Goal: Download file/media

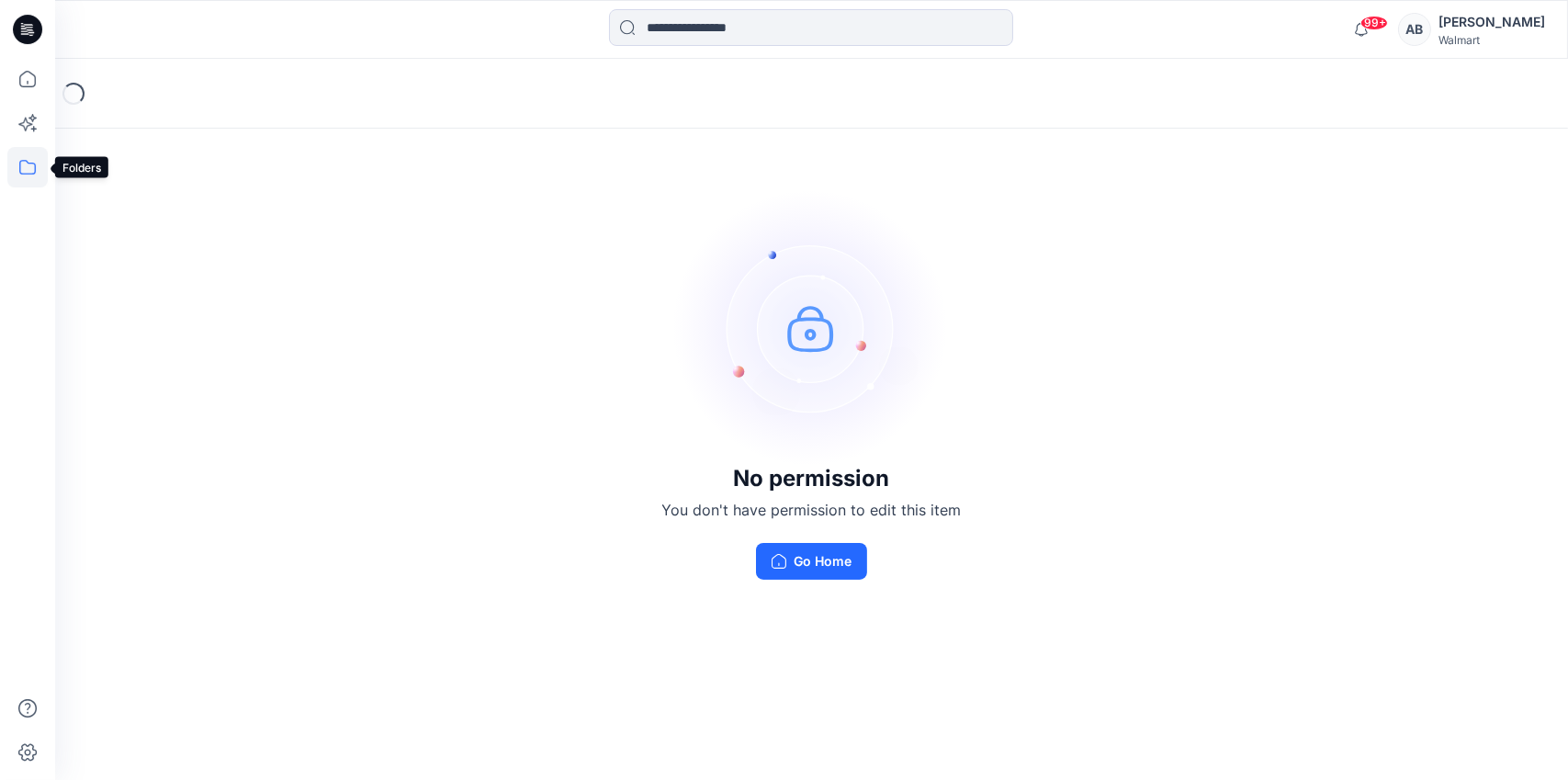
click at [25, 162] on icon at bounding box center [27, 167] width 41 height 41
drag, startPoint x: 124, startPoint y: 147, endPoint x: 235, endPoint y: 172, distance: 113.8
click at [125, 147] on div at bounding box center [175, 143] width 210 height 37
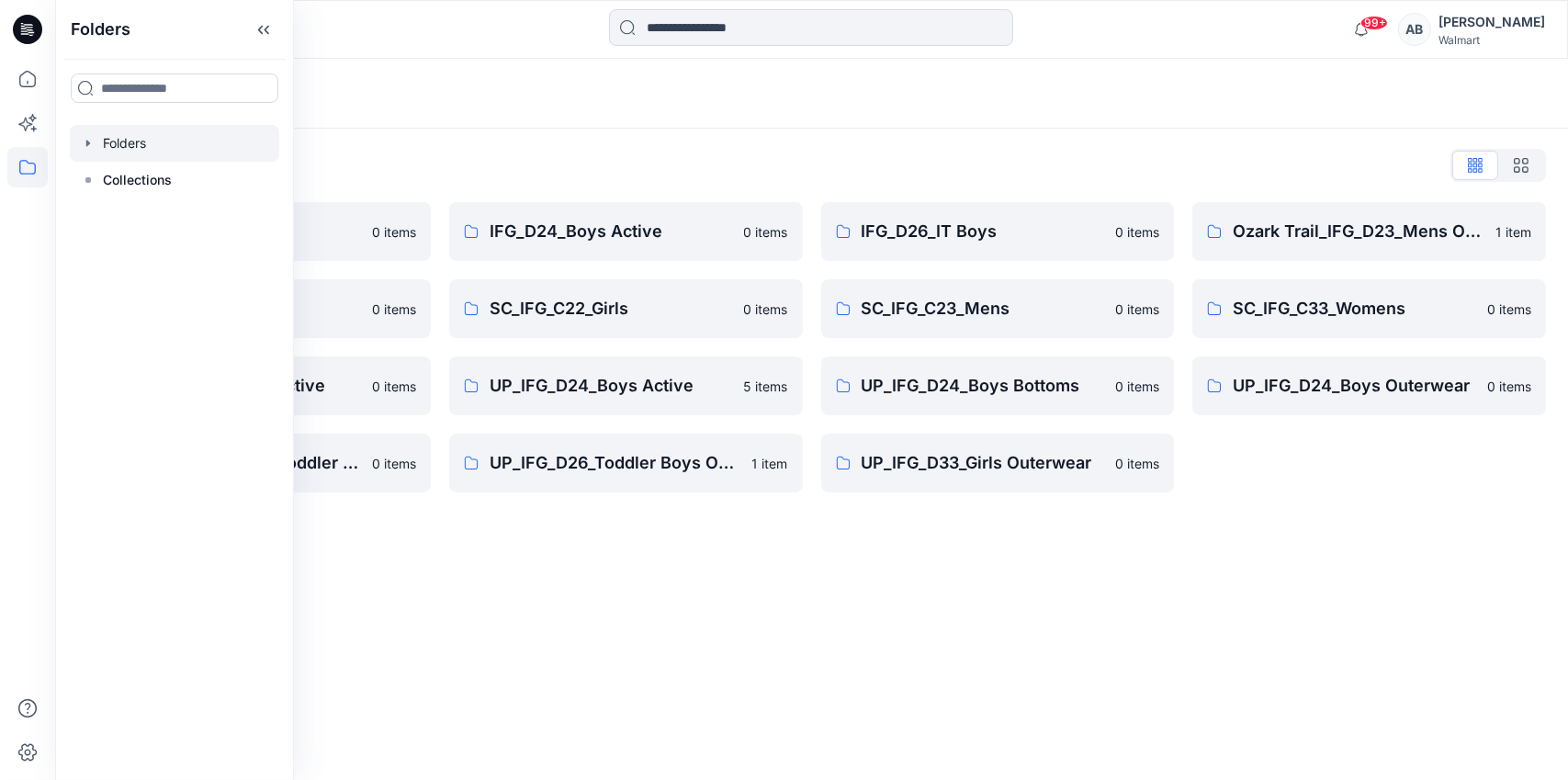
click at [773, 582] on div "Folders Folders List IFG_D23_Mens Active 0 items SC_IFG_C22_Boys 0 items UP_IFG…" at bounding box center [811, 419] width 1513 height 722
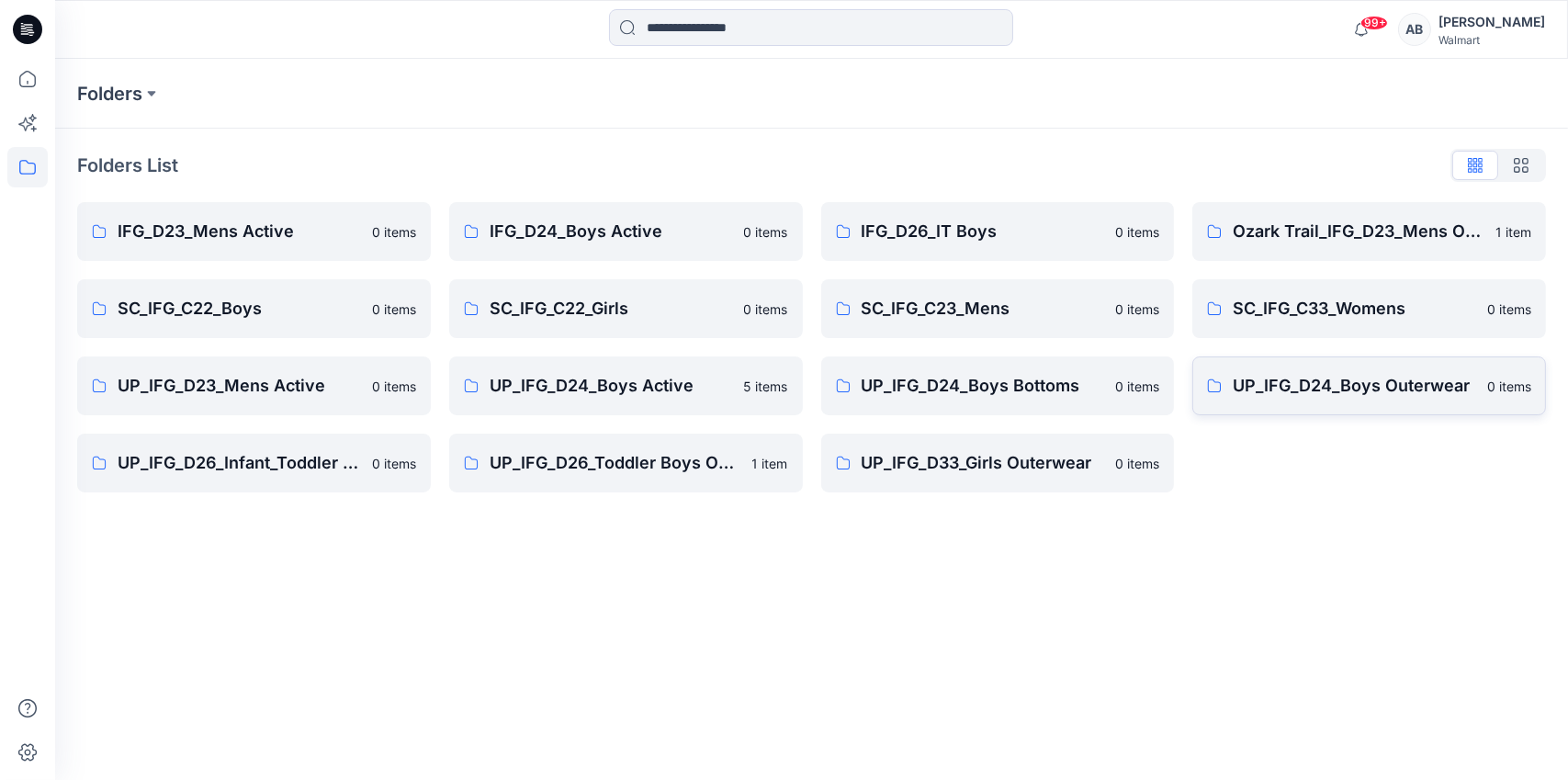
click at [1430, 386] on p "UP_IFG_D24_Boys Outerwear" at bounding box center [1354, 386] width 243 height 26
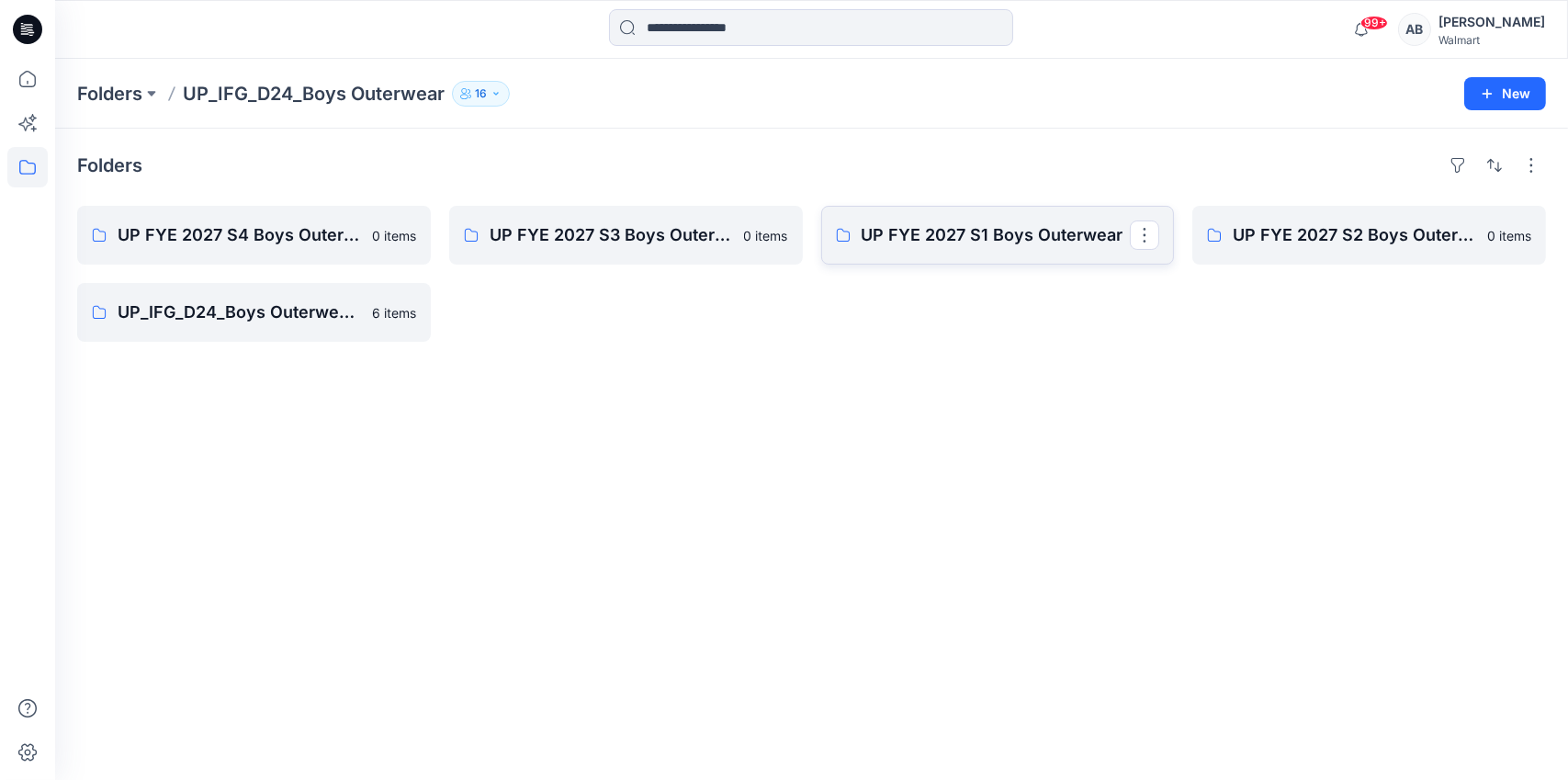
click at [908, 250] on link "UP FYE 2027 S1 Boys Outerwear" at bounding box center [997, 235] width 353 height 58
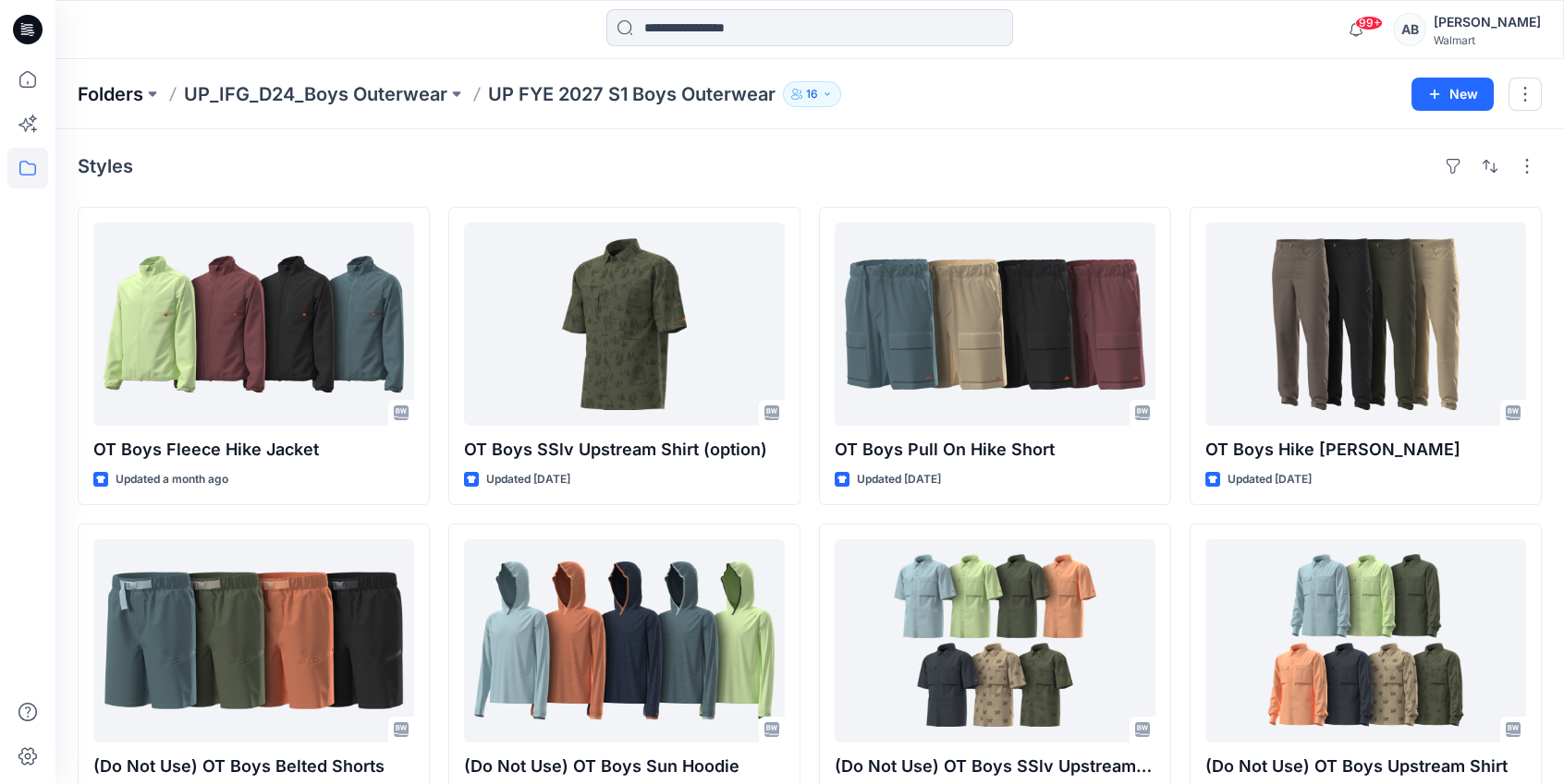
click at [125, 94] on p "Folders" at bounding box center [111, 95] width 66 height 26
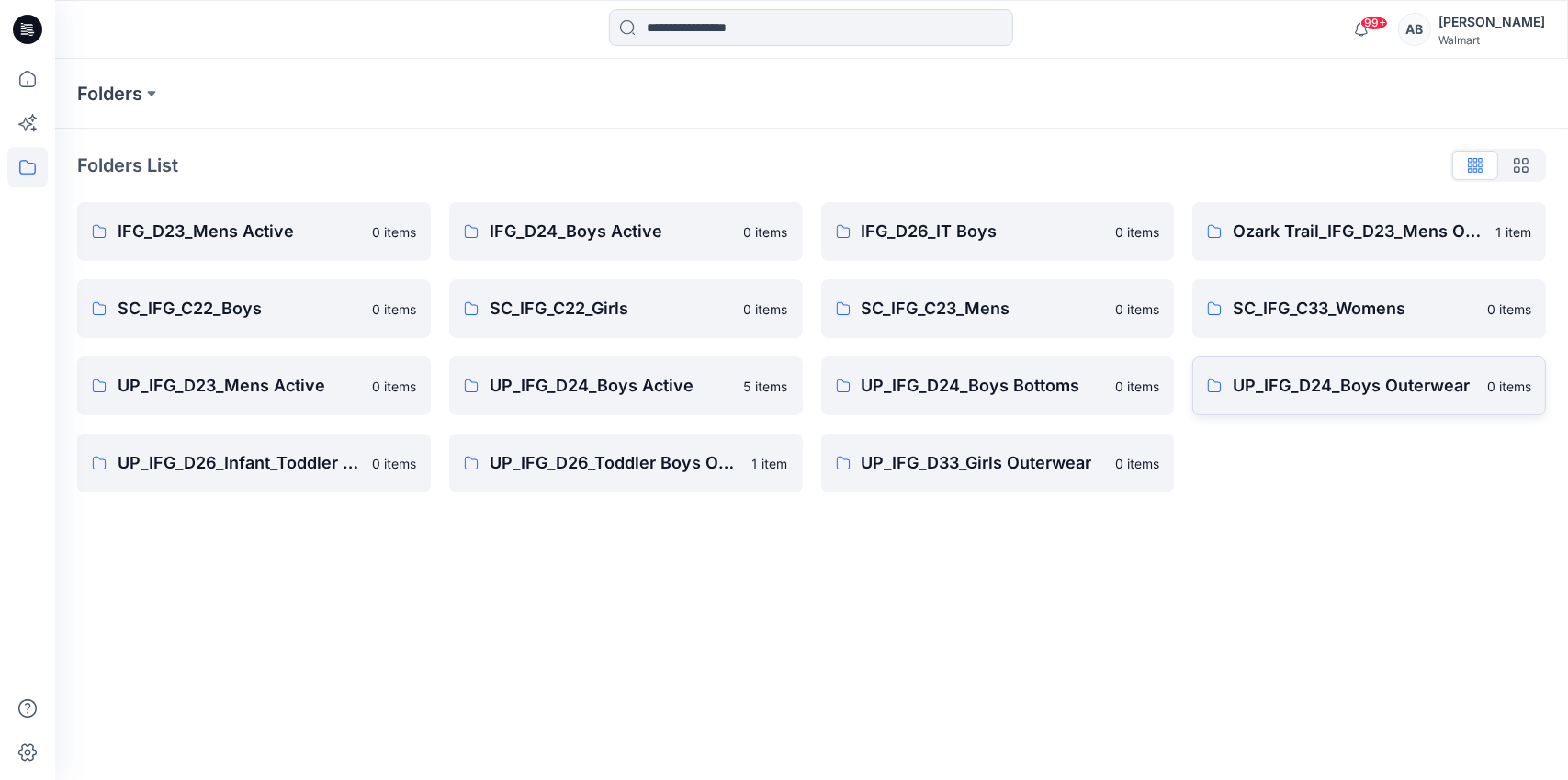
click at [1291, 387] on p "UP_IFG_D24_Boys Outerwear" at bounding box center [1354, 386] width 243 height 26
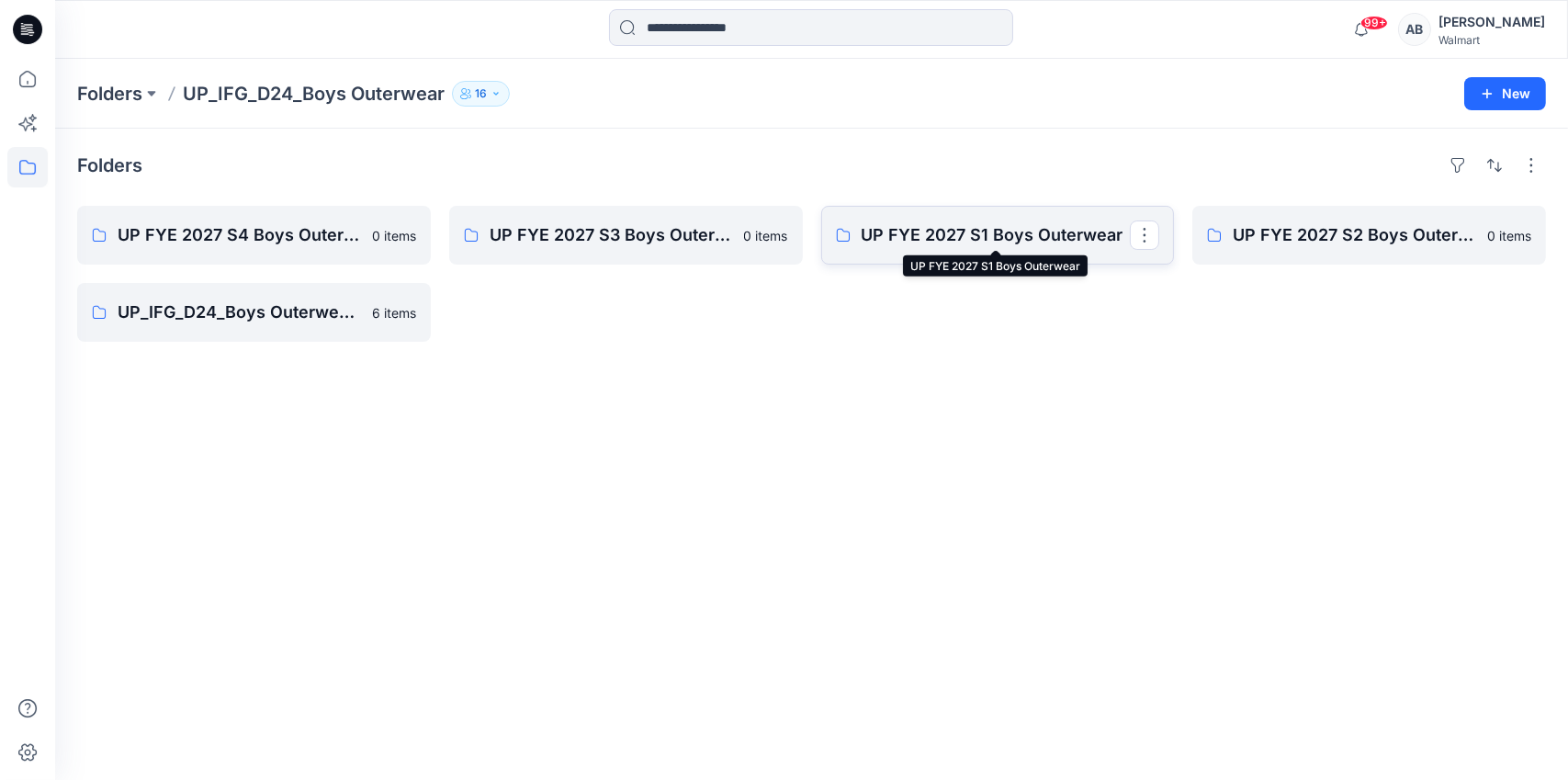
click at [1032, 225] on p "UP FYE 2027 S1 Boys Outerwear" at bounding box center [996, 236] width 269 height 26
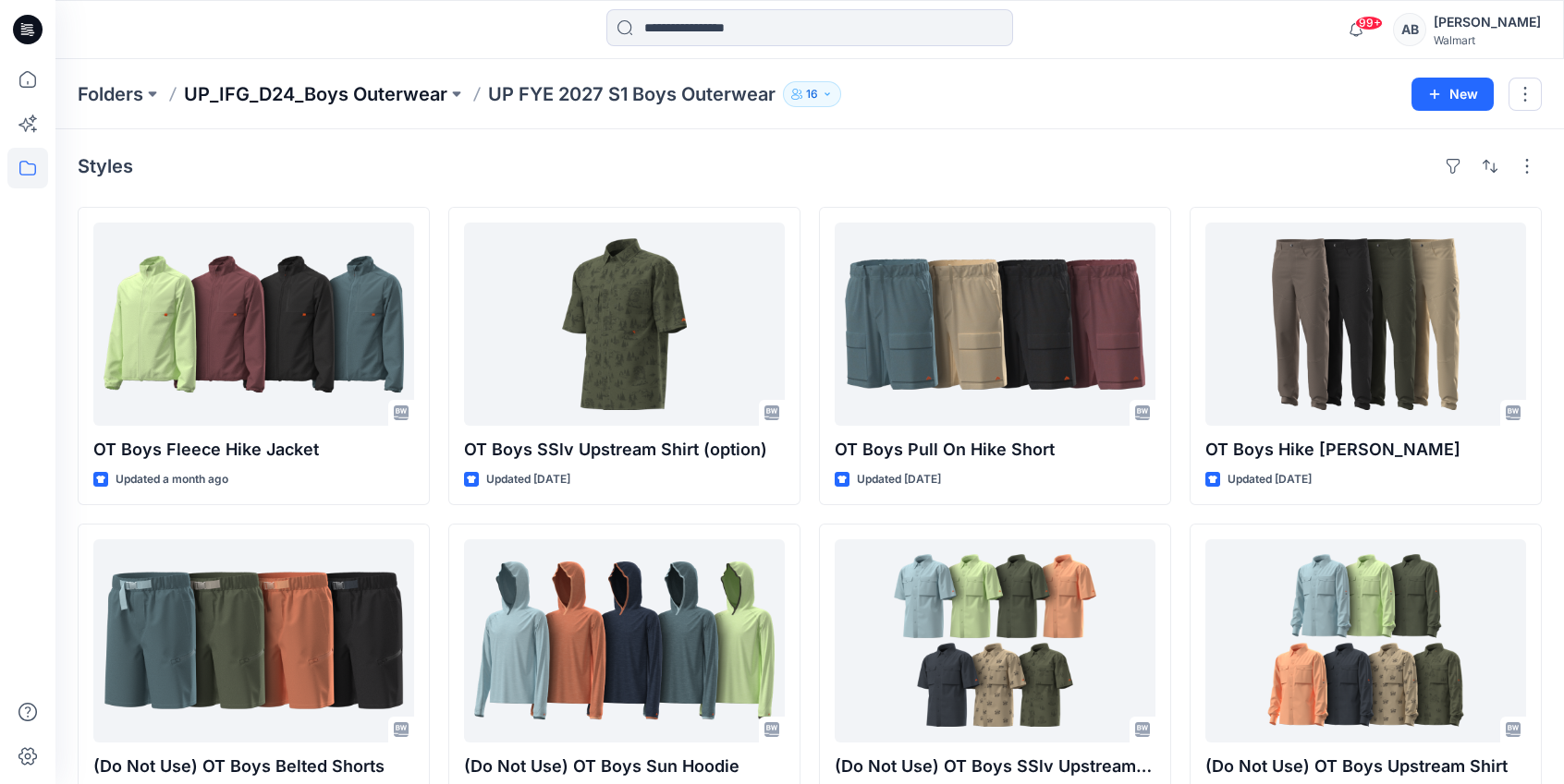
click at [414, 94] on p "UP_IFG_D24_Boys Outerwear" at bounding box center [316, 95] width 264 height 26
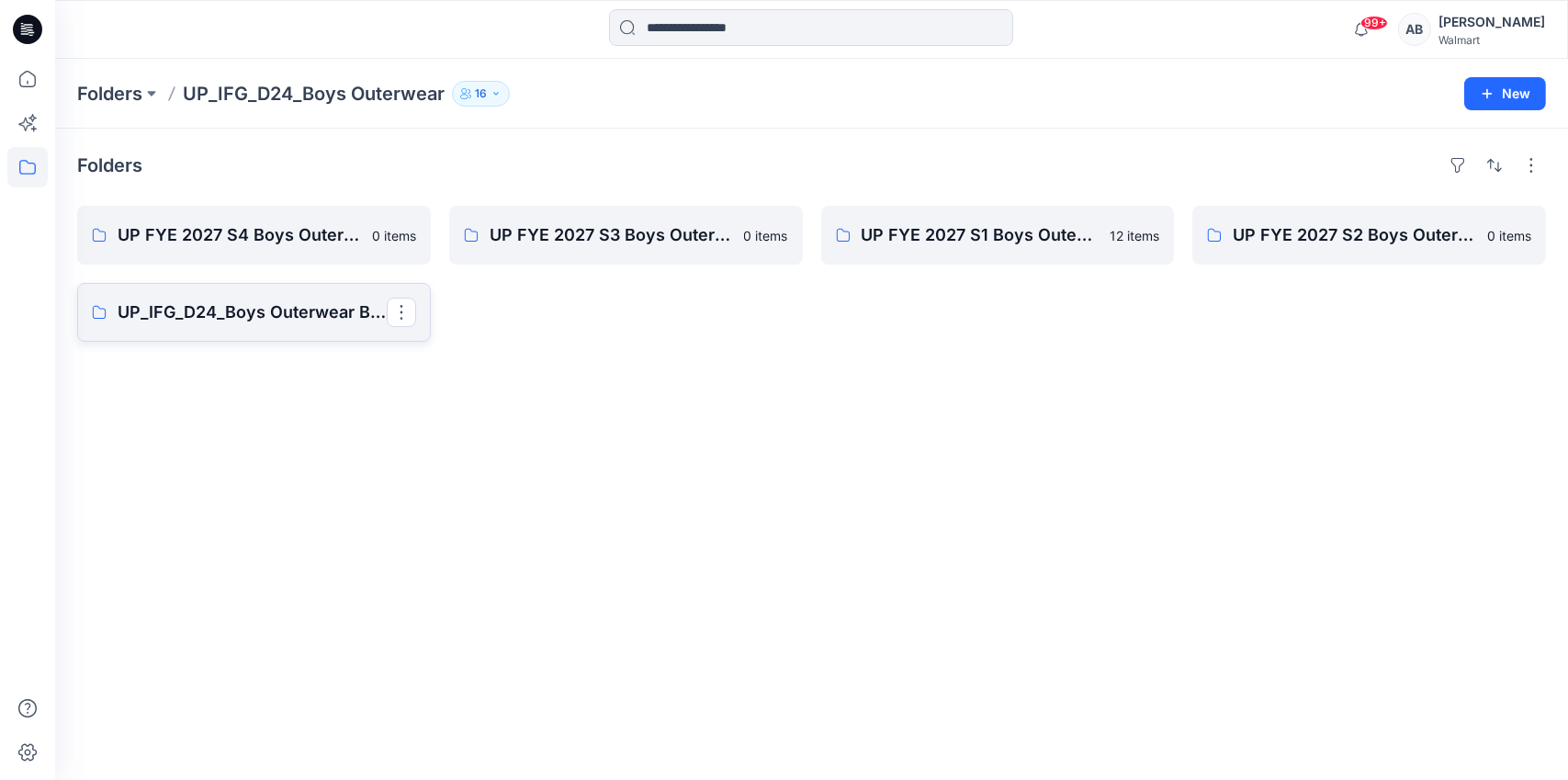
click at [197, 311] on p "UP_IFG_D24_Boys Outerwear Board" at bounding box center [252, 313] width 269 height 26
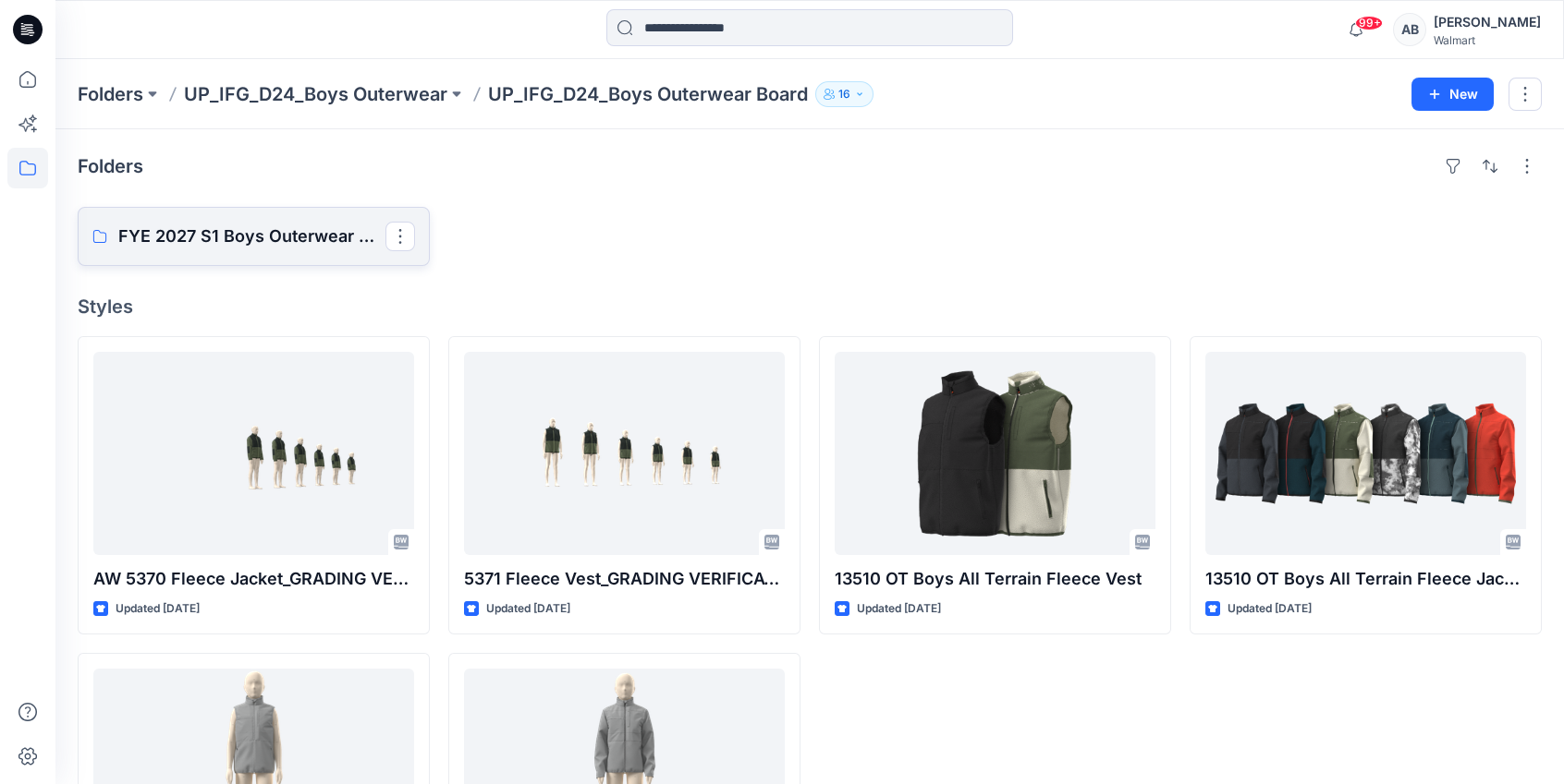
click at [220, 227] on p "FYE 2027 S1 Boys Outerwear Grade/Jump size review - ASTM grades" at bounding box center [252, 237] width 267 height 26
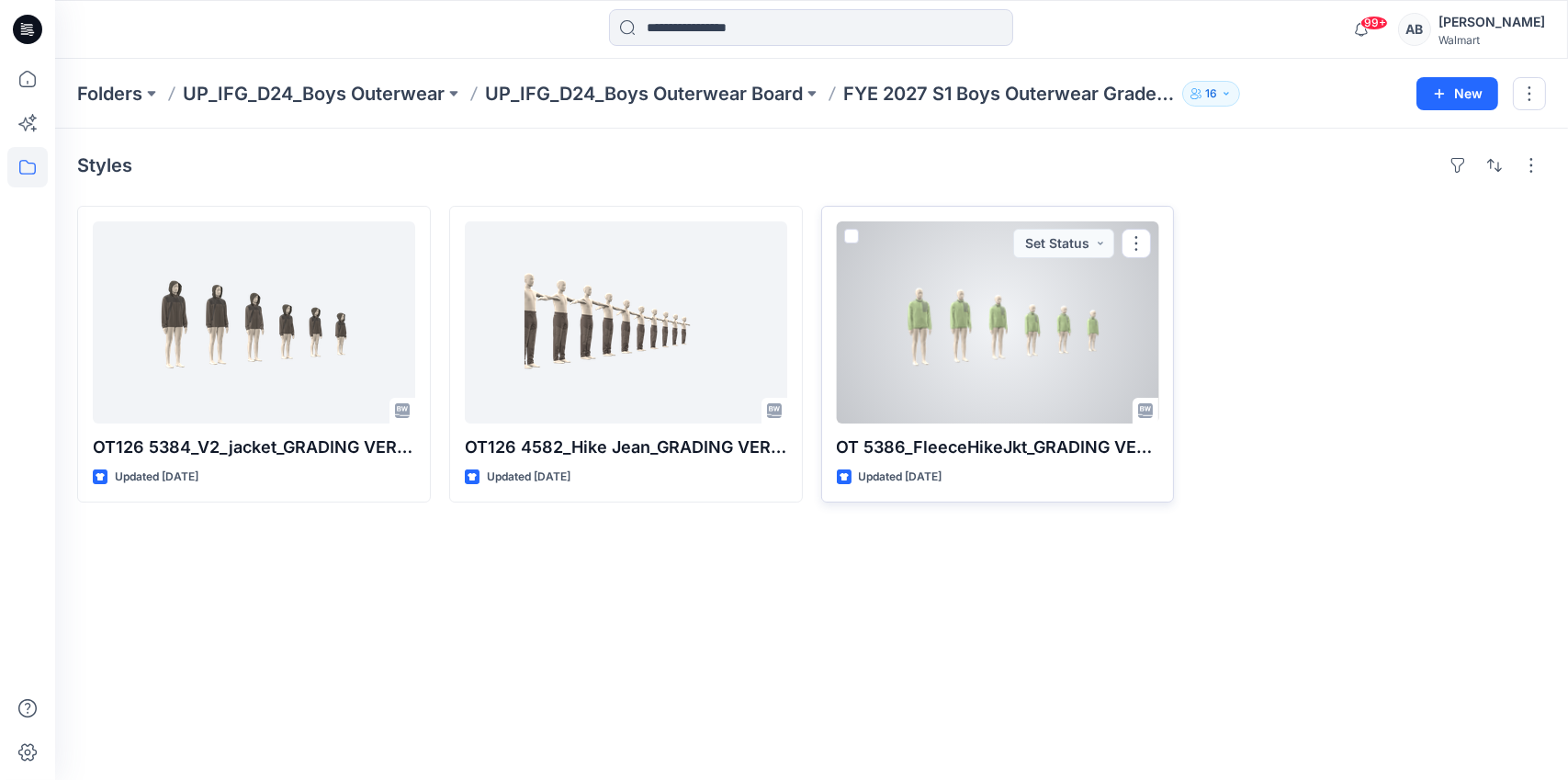
click at [995, 341] on div at bounding box center [998, 323] width 323 height 202
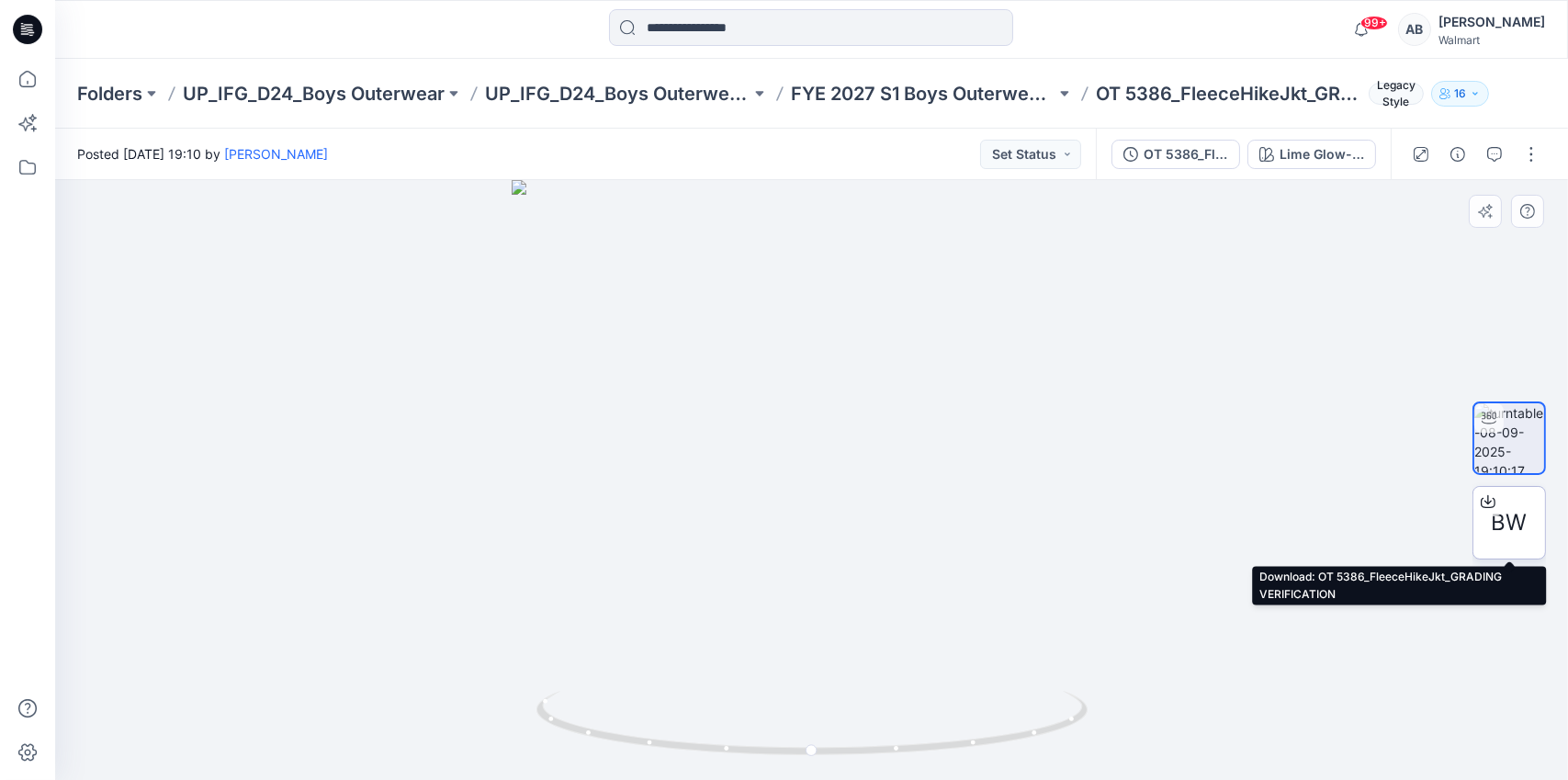
click at [1487, 501] on icon at bounding box center [1487, 499] width 7 height 9
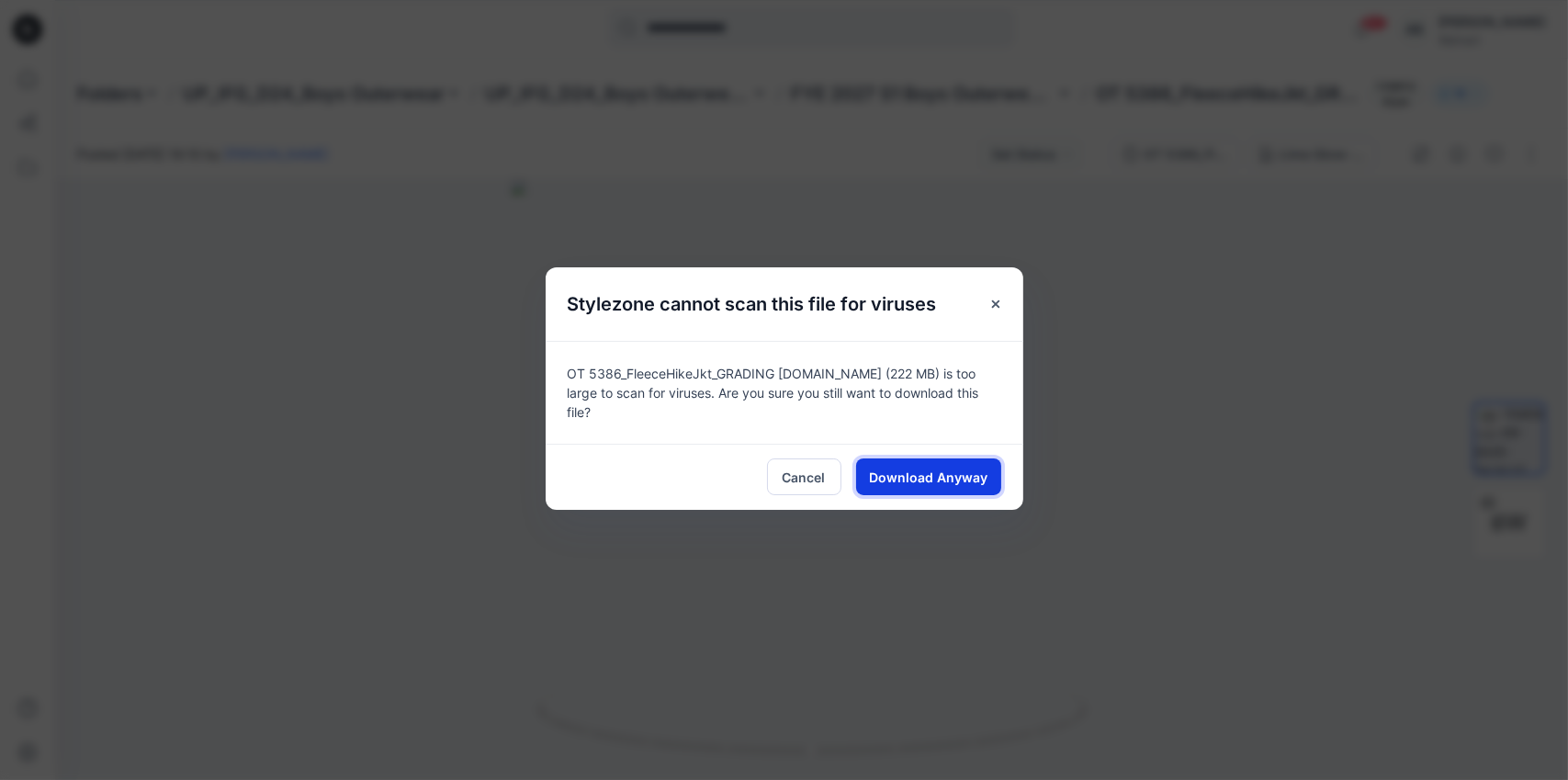
click at [943, 479] on span "Download Anyway" at bounding box center [928, 477] width 119 height 19
